Goal: Information Seeking & Learning: Learn about a topic

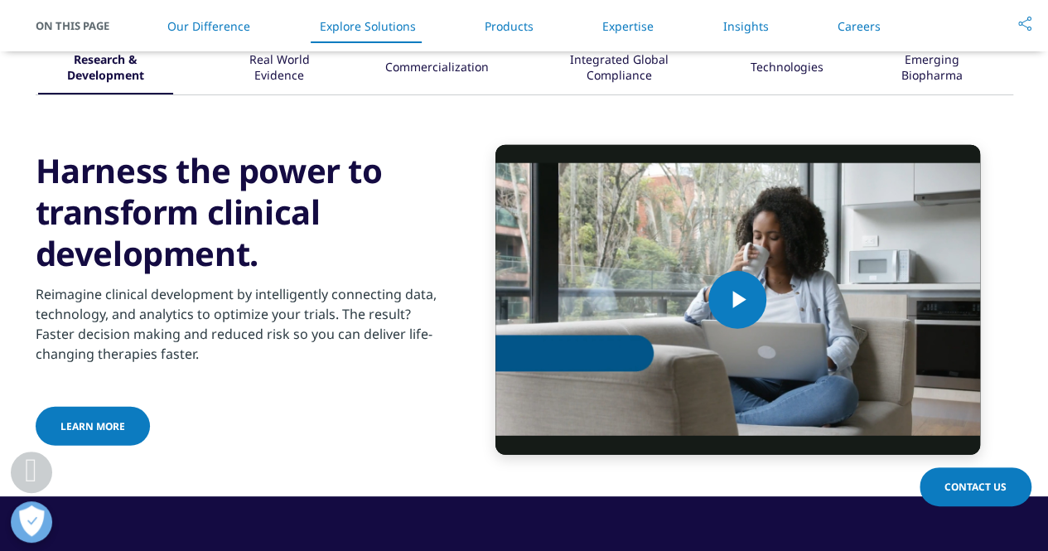
scroll to position [2155, 0]
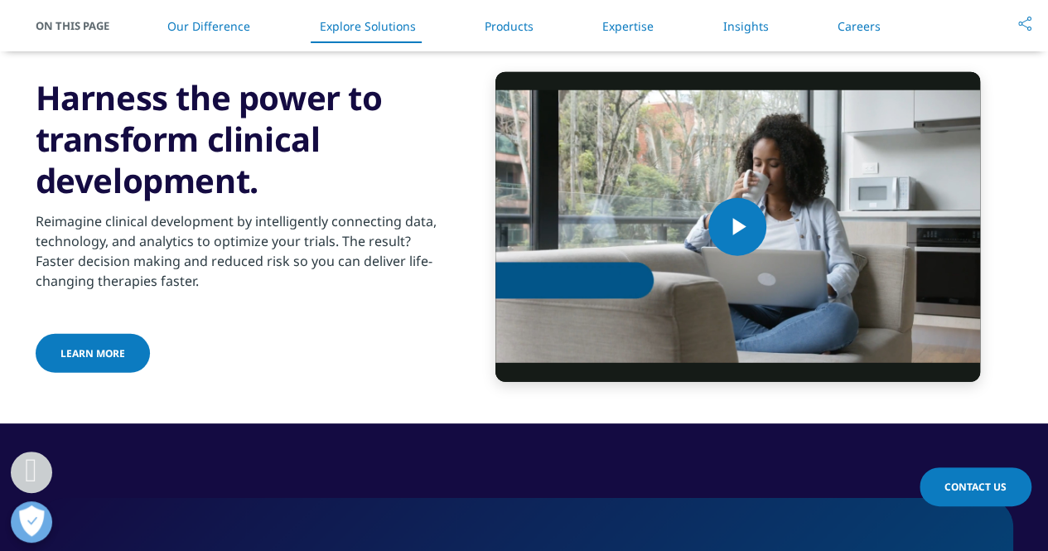
click at [743, 22] on link "Insights" at bounding box center [746, 26] width 46 height 16
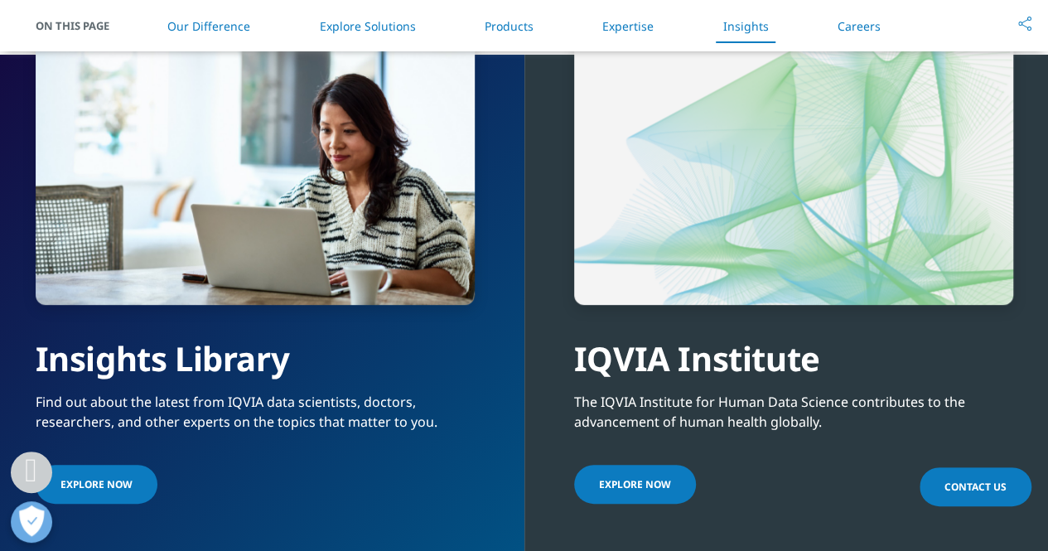
scroll to position [3618, 0]
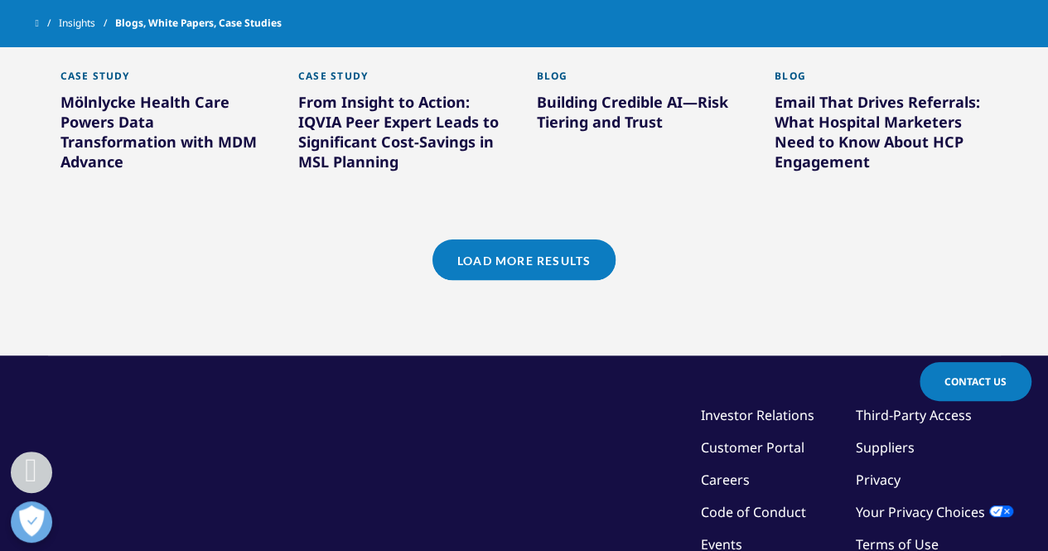
scroll to position [1492, 0]
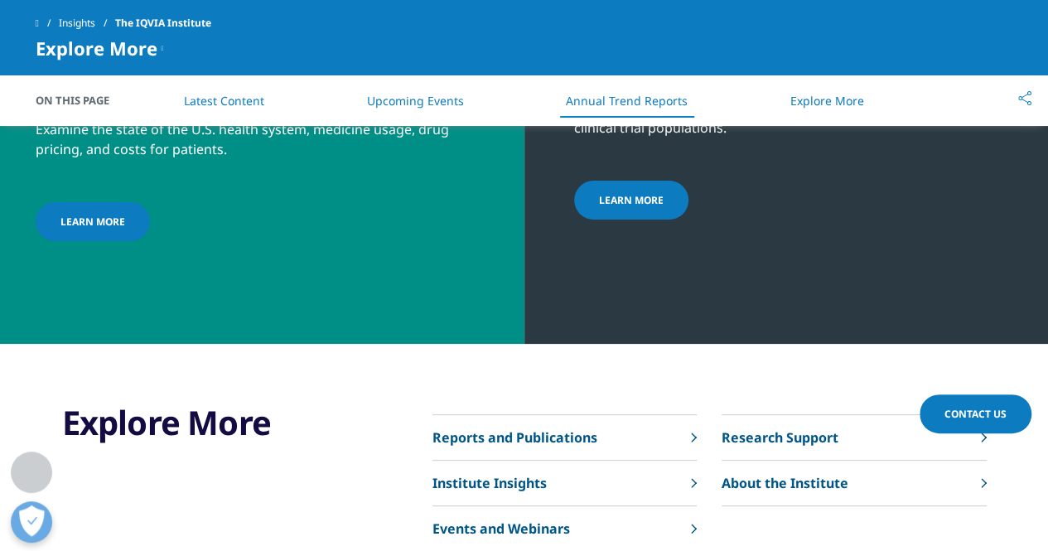
scroll to position [6464, 0]
